Goal: Check status: Check status

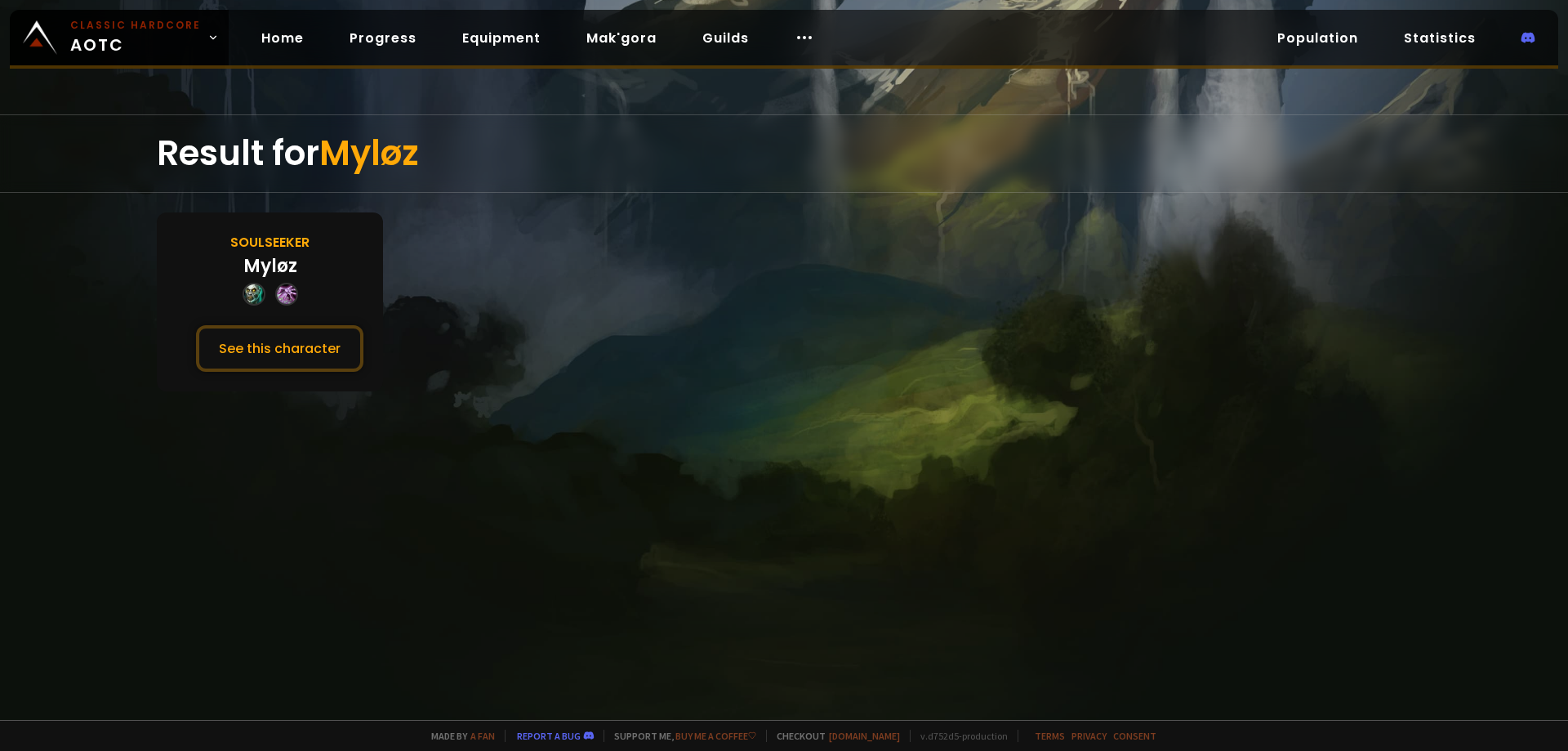
drag, startPoint x: 611, startPoint y: 202, endPoint x: 649, endPoint y: 198, distance: 38.2
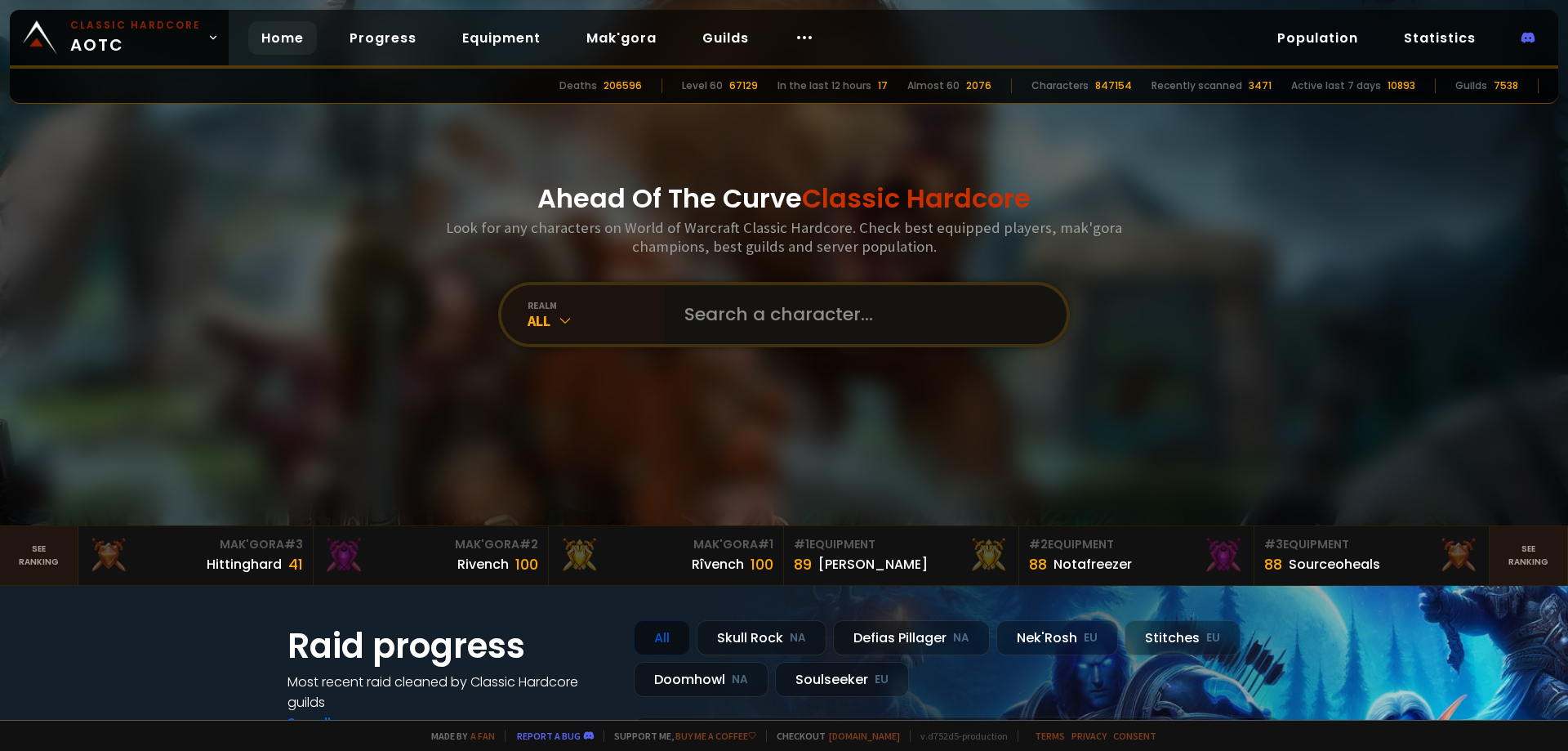
click at [783, 323] on input "text" at bounding box center [861, 314] width 373 height 59
paste input "Actavis"
type input "Actavis"
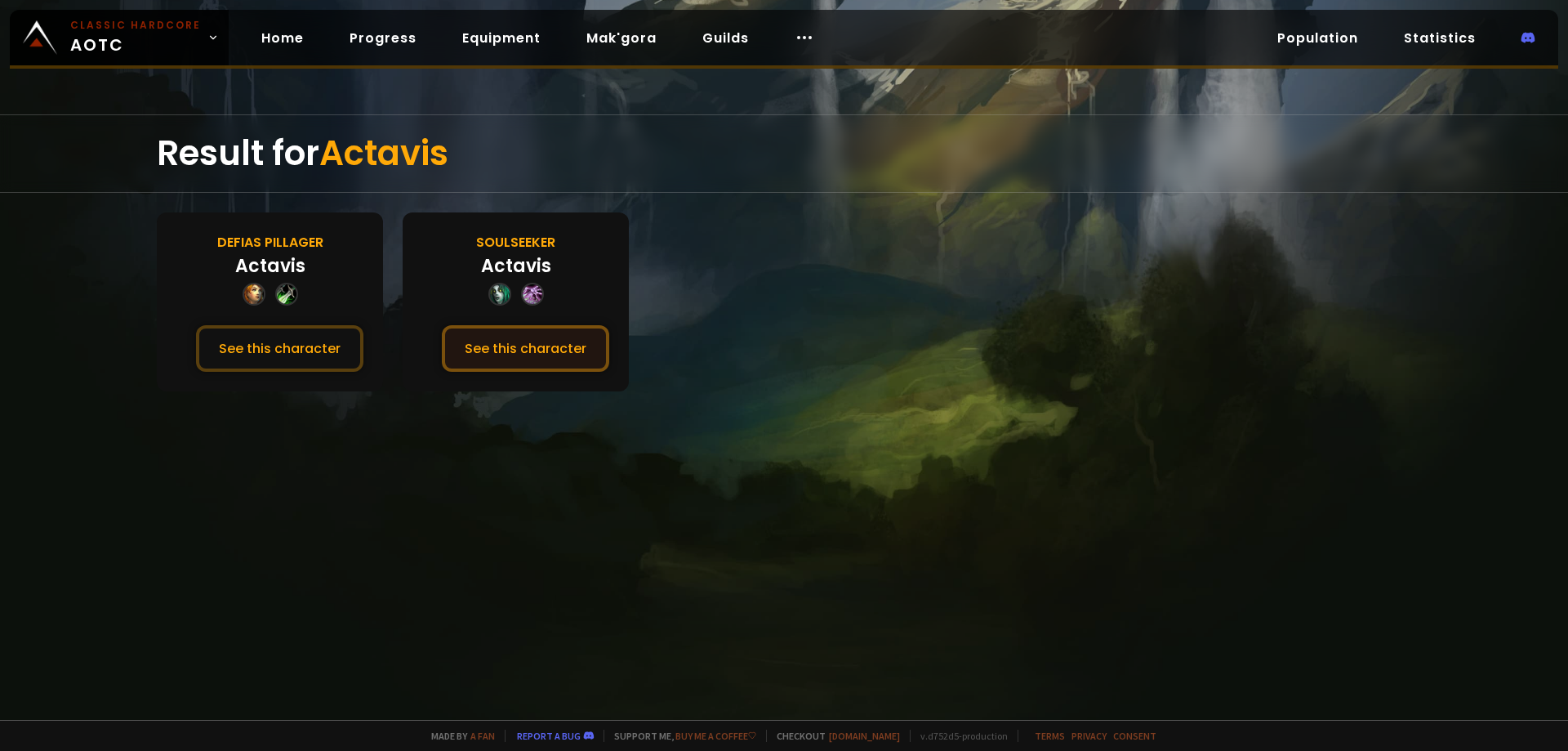
click at [508, 351] on button "See this character" at bounding box center [526, 348] width 168 height 46
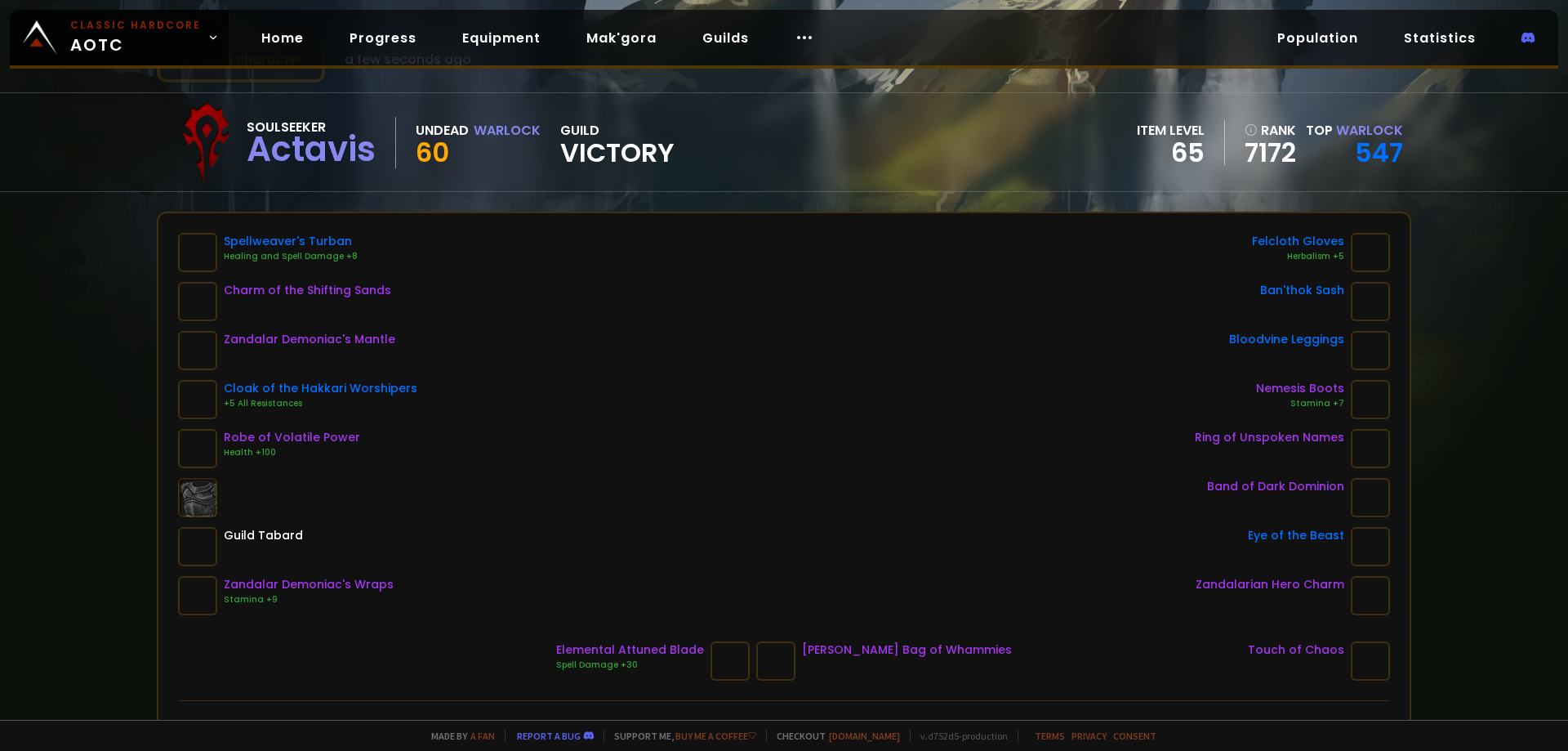
scroll to position [82, 0]
